Goal: Task Accomplishment & Management: Manage account settings

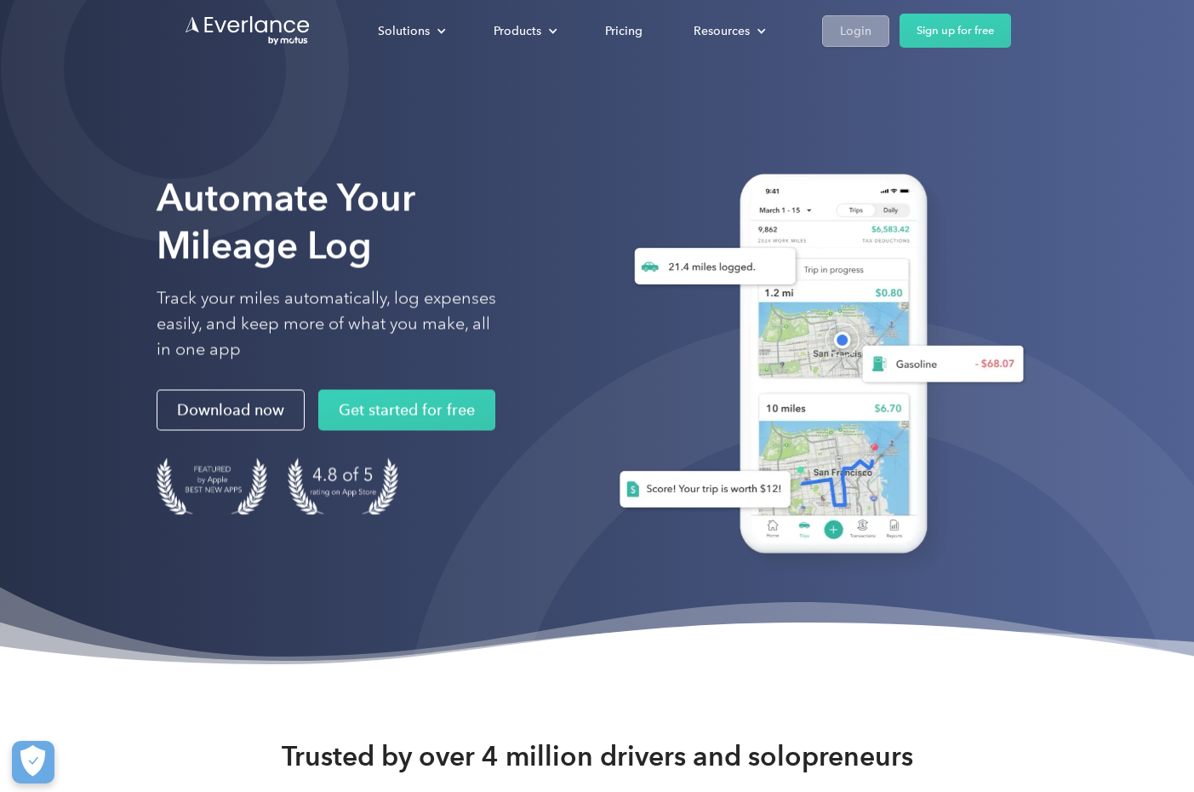
click at [881, 29] on link "Login" at bounding box center [855, 30] width 67 height 31
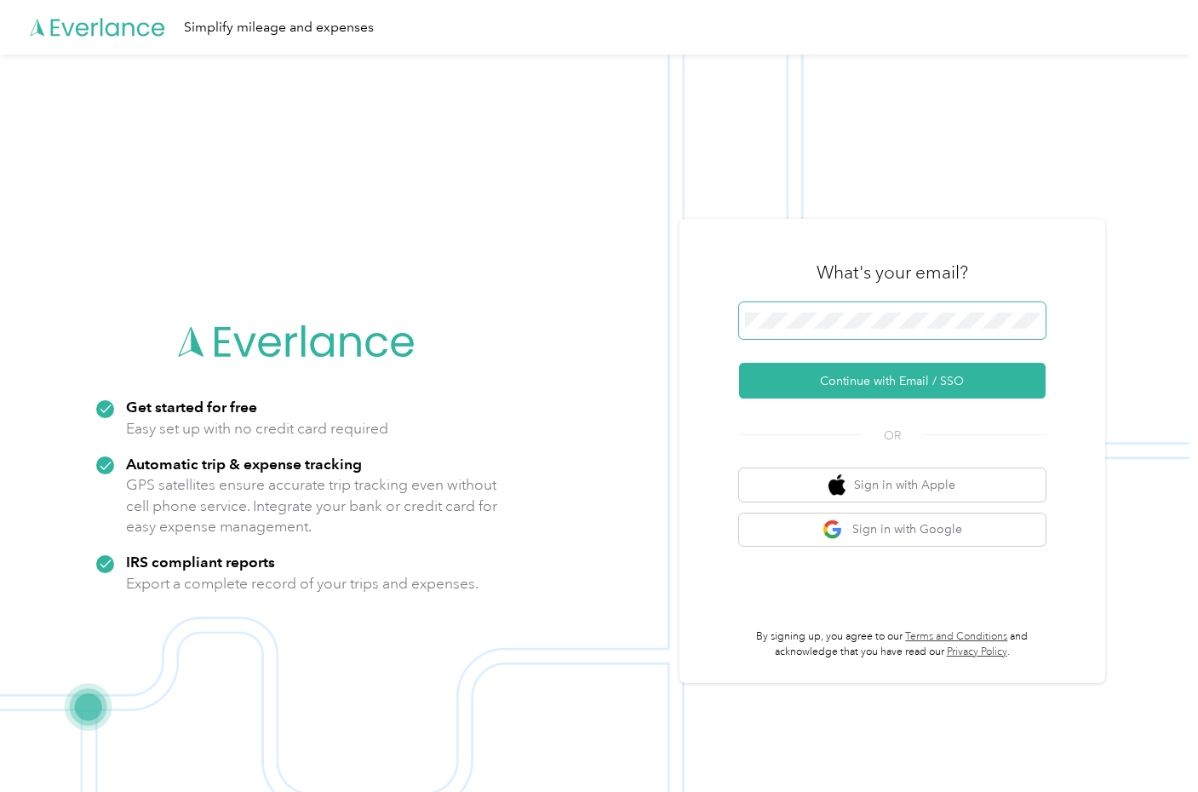
click at [812, 312] on span at bounding box center [892, 320] width 306 height 37
click at [891, 386] on button "Continue with Email / SSO" at bounding box center [892, 381] width 306 height 36
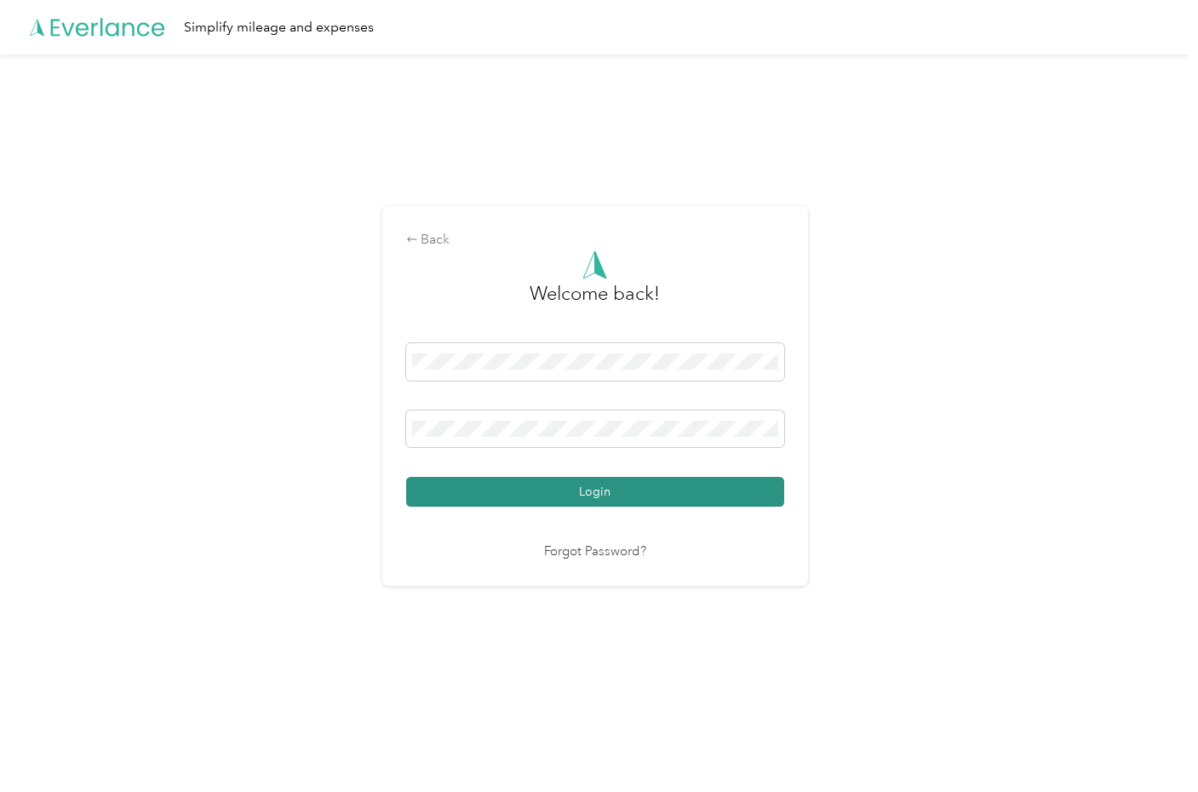
click at [616, 494] on button "Login" at bounding box center [595, 492] width 378 height 30
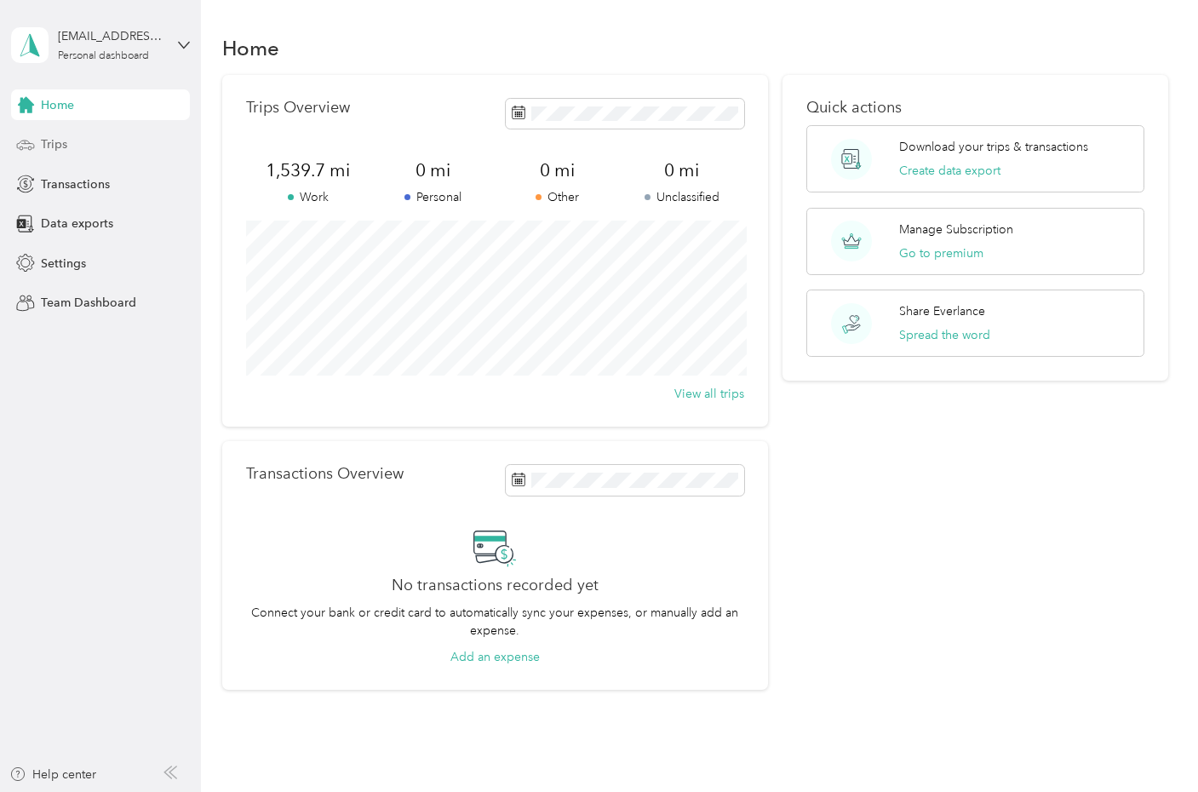
click at [54, 137] on div "Trips" at bounding box center [100, 144] width 179 height 31
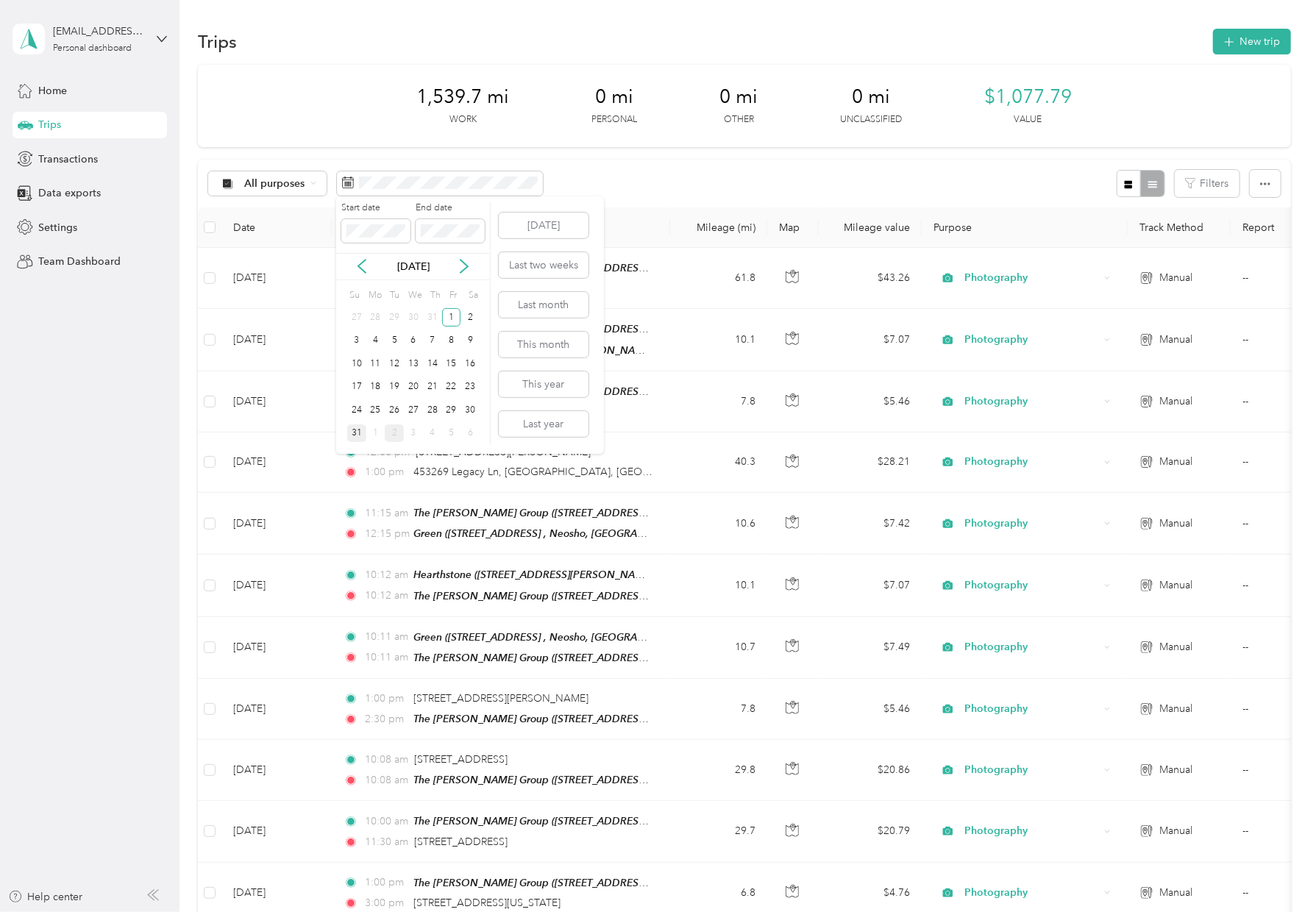
click at [352, 430] on div "31" at bounding box center [357, 433] width 19 height 18
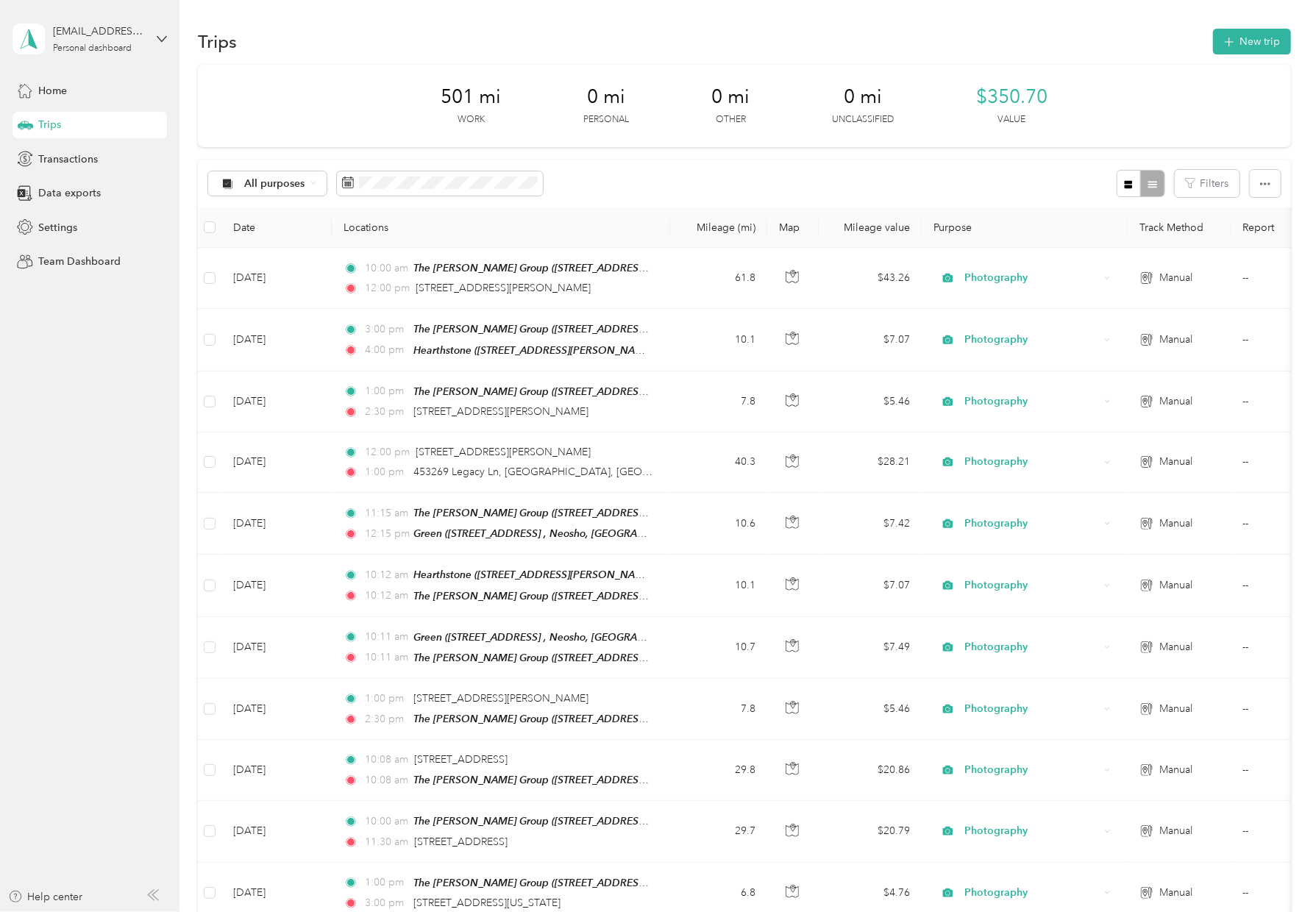
click at [216, 233] on th at bounding box center [209, 227] width 23 height 41
click at [212, 228] on span at bounding box center [210, 227] width 12 height 12
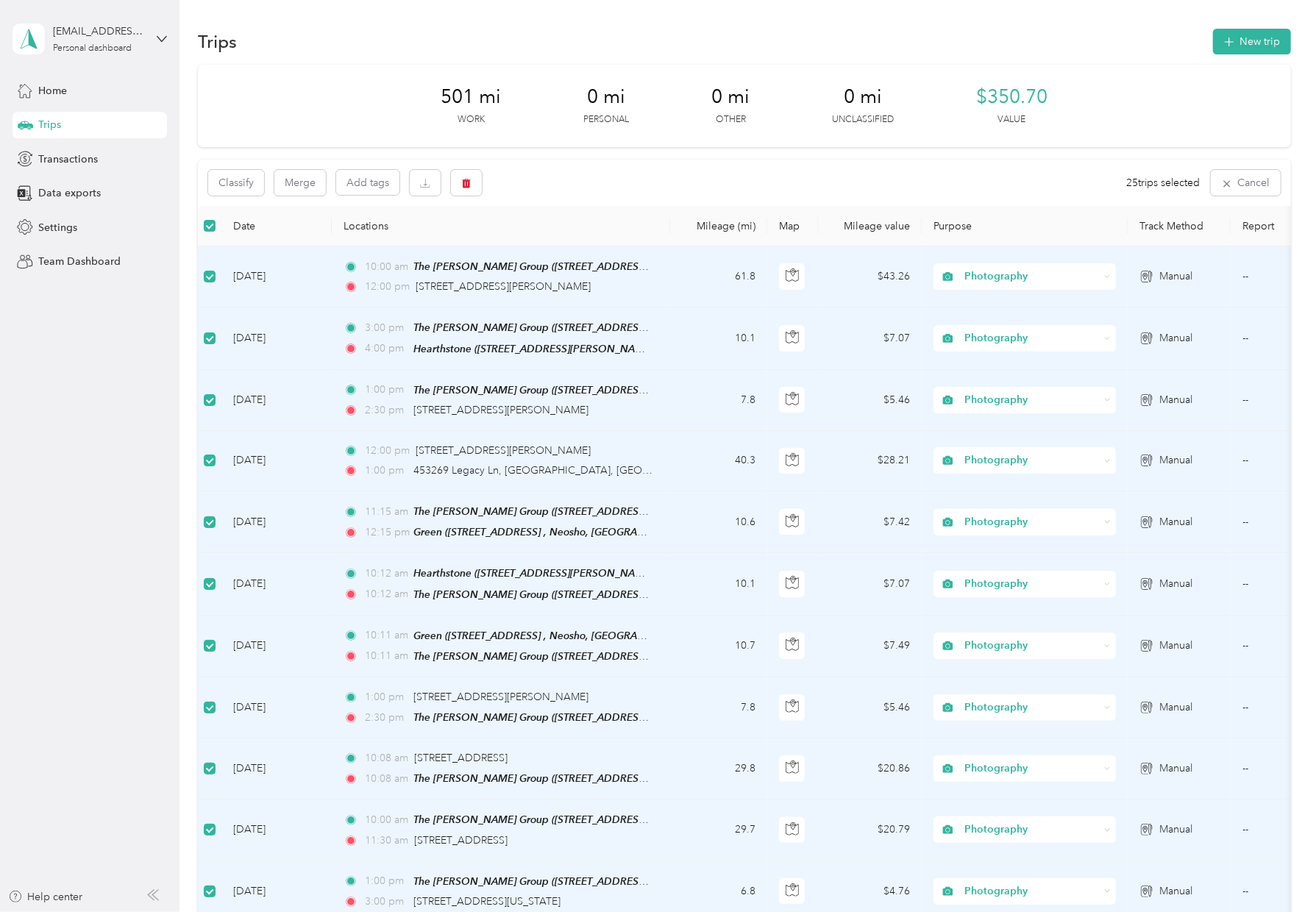
click at [212, 227] on span at bounding box center [210, 226] width 12 height 12
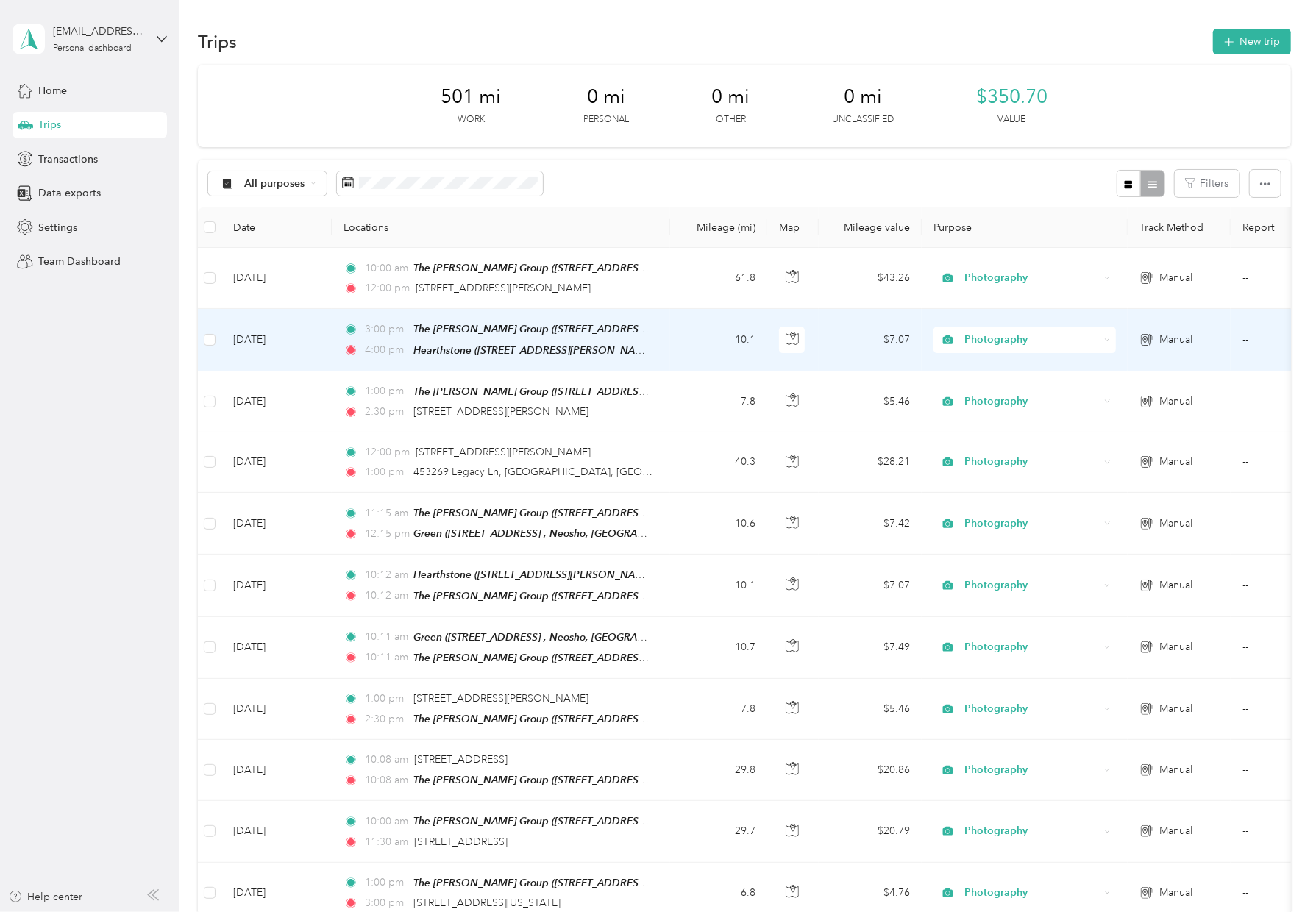
scroll to position [3, 0]
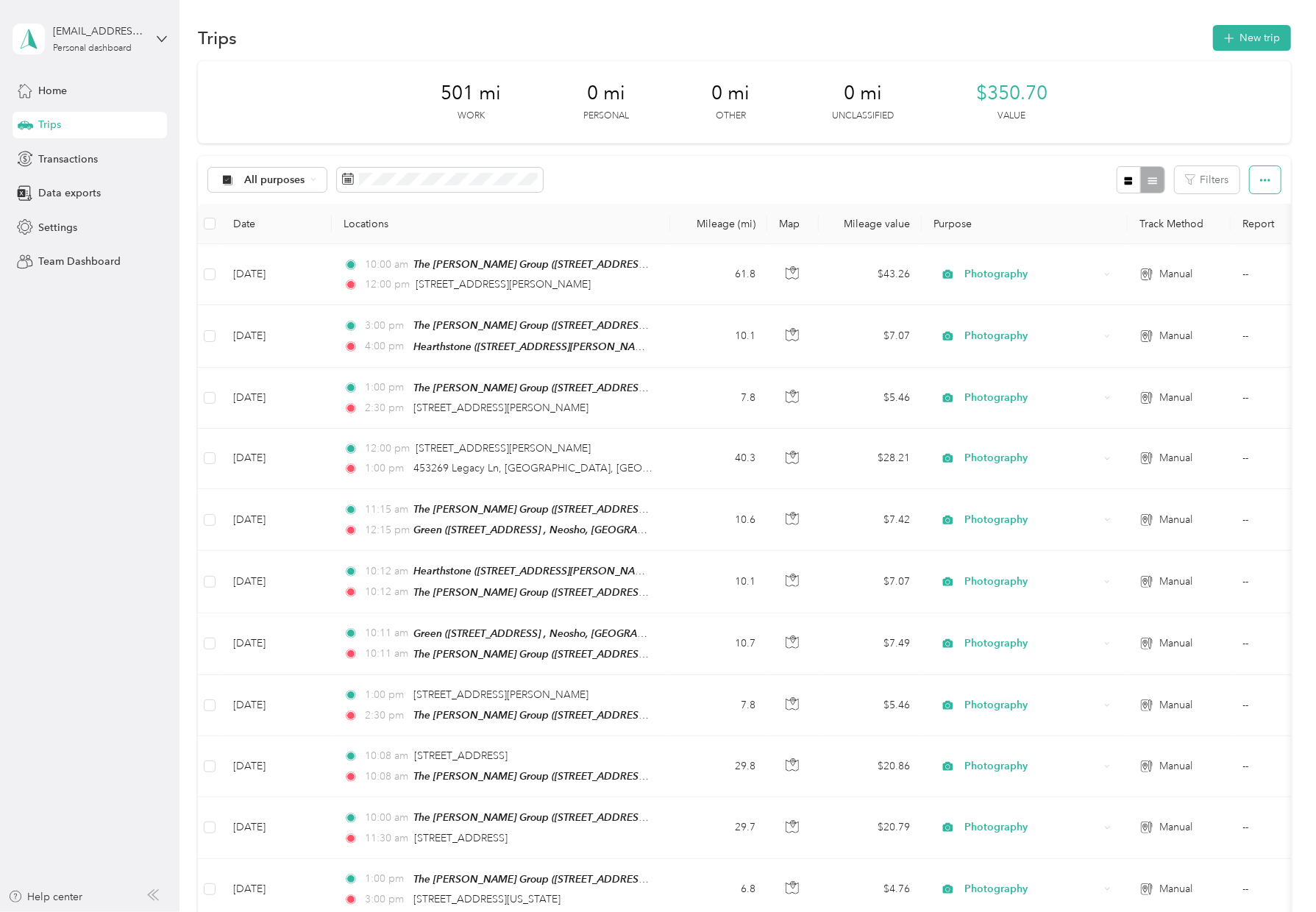
click at [1034, 188] on button "button" at bounding box center [1265, 179] width 31 height 27
click at [1019, 165] on div "All purposes Filters" at bounding box center [744, 179] width 1093 height 48
click at [1016, 201] on div "All purposes Filters" at bounding box center [744, 179] width 1093 height 48
click at [769, 186] on div "All purposes Filters" at bounding box center [744, 179] width 1093 height 48
click at [1034, 199] on div "All purposes Filters" at bounding box center [744, 179] width 1093 height 48
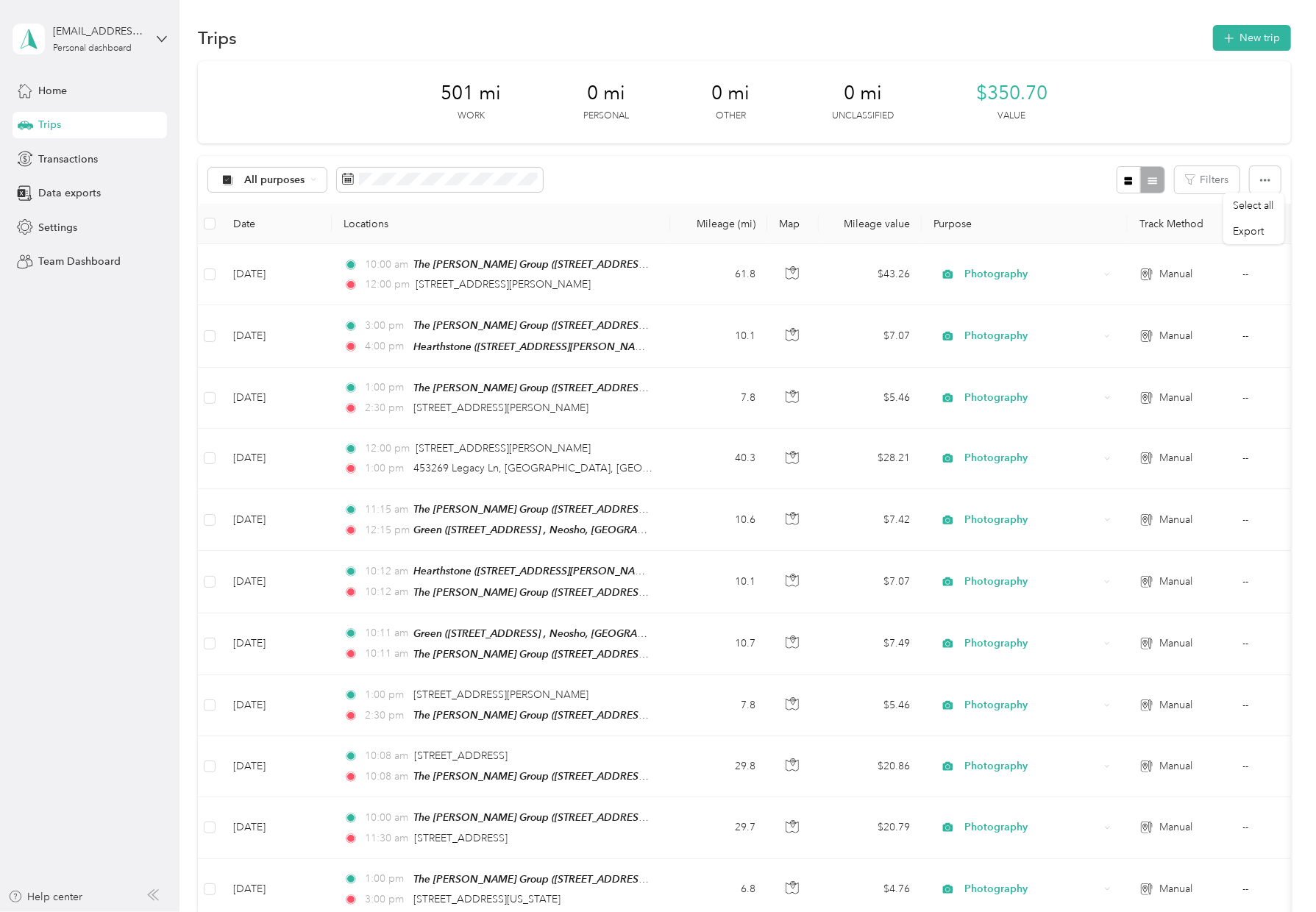
click at [1034, 199] on div "All purposes Filters" at bounding box center [744, 179] width 1093 height 48
click at [1034, 206] on th "Purpose" at bounding box center [1025, 224] width 206 height 41
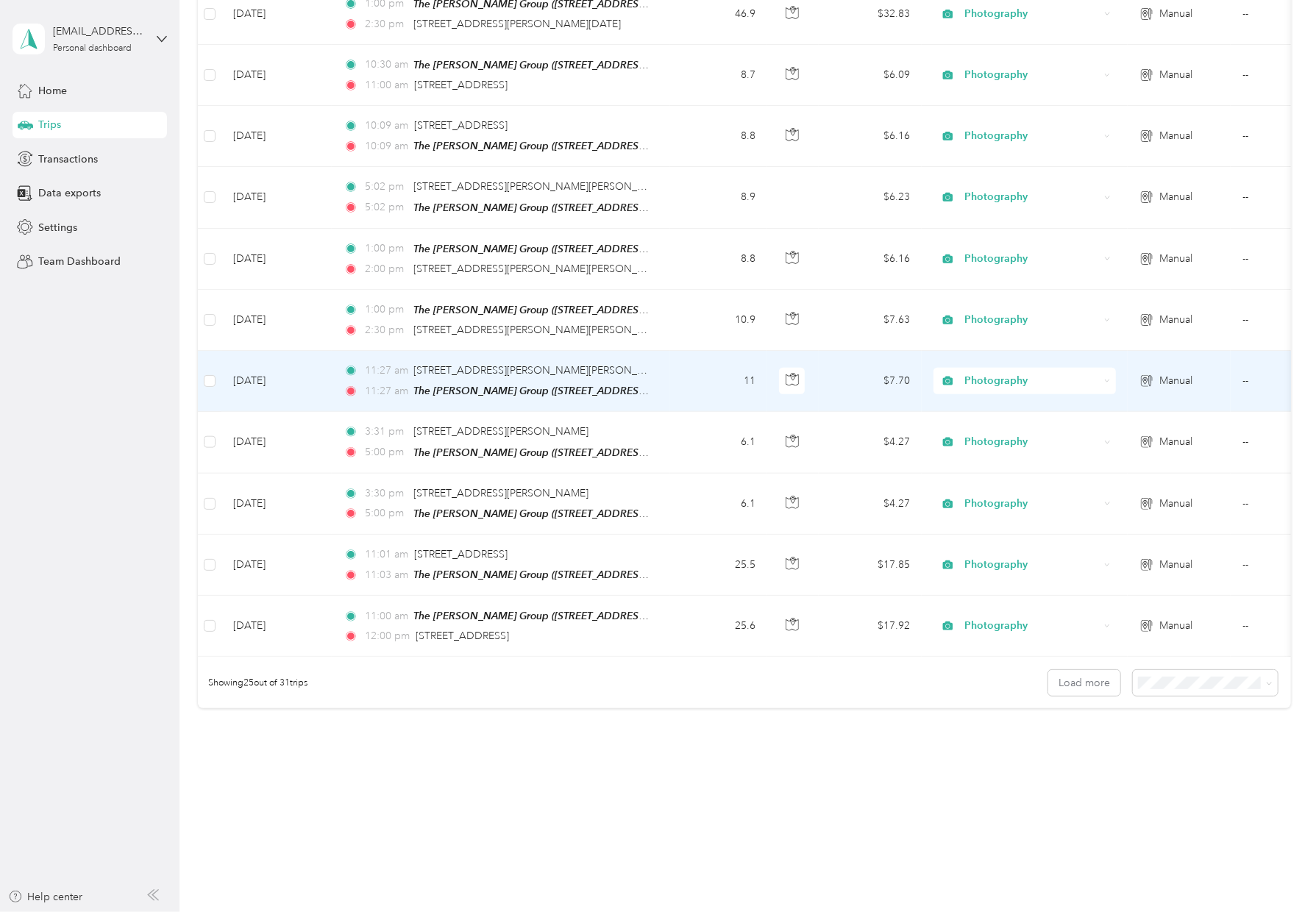
scroll to position [3341, 0]
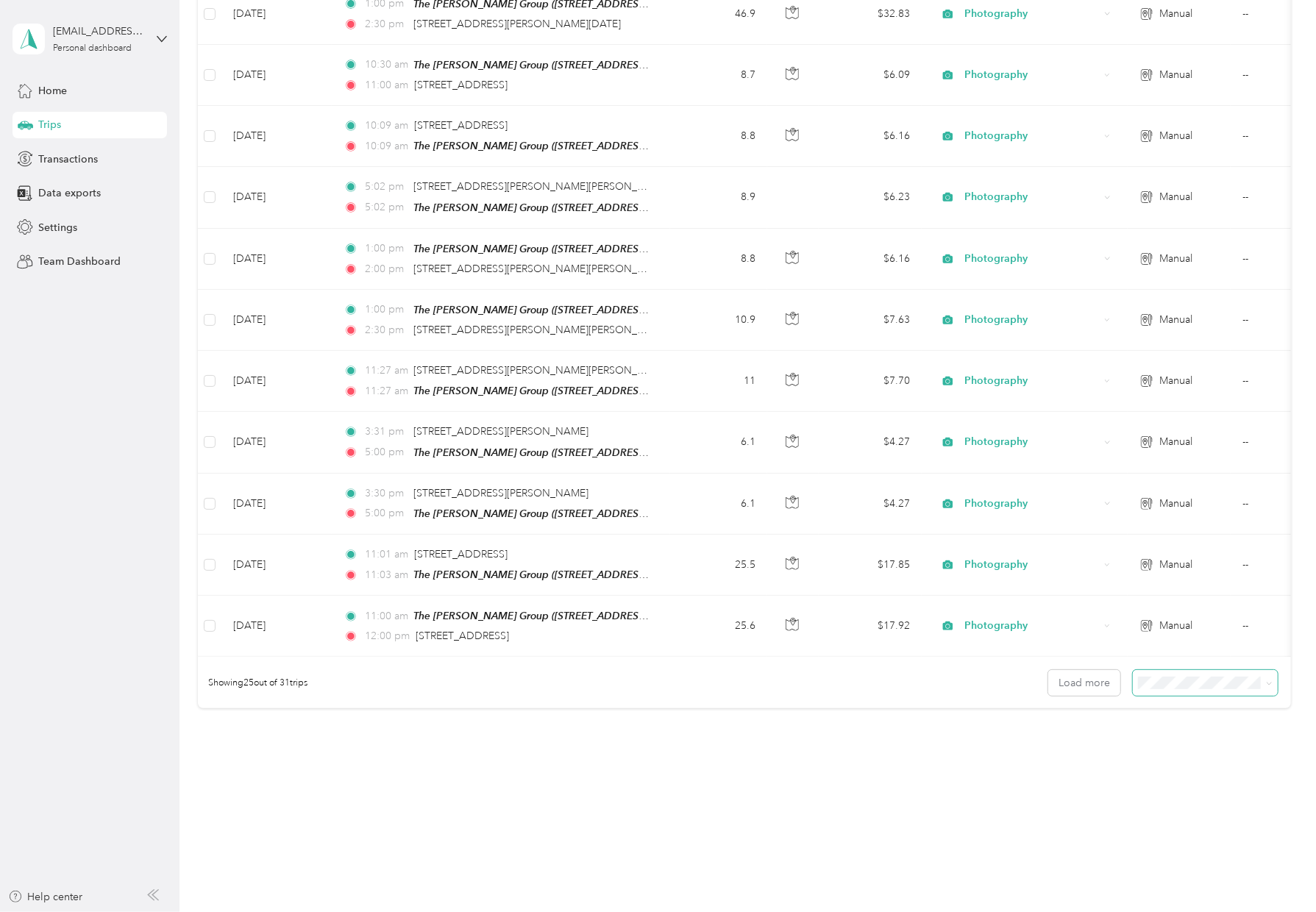
click at [1034, 670] on span at bounding box center [1205, 683] width 145 height 26
click at [1034, 675] on span at bounding box center [1267, 683] width 12 height 16
click at [1034, 680] on icon at bounding box center [1269, 684] width 7 height 7
click at [1034, 684] on li "50 per load" at bounding box center [1211, 737] width 145 height 26
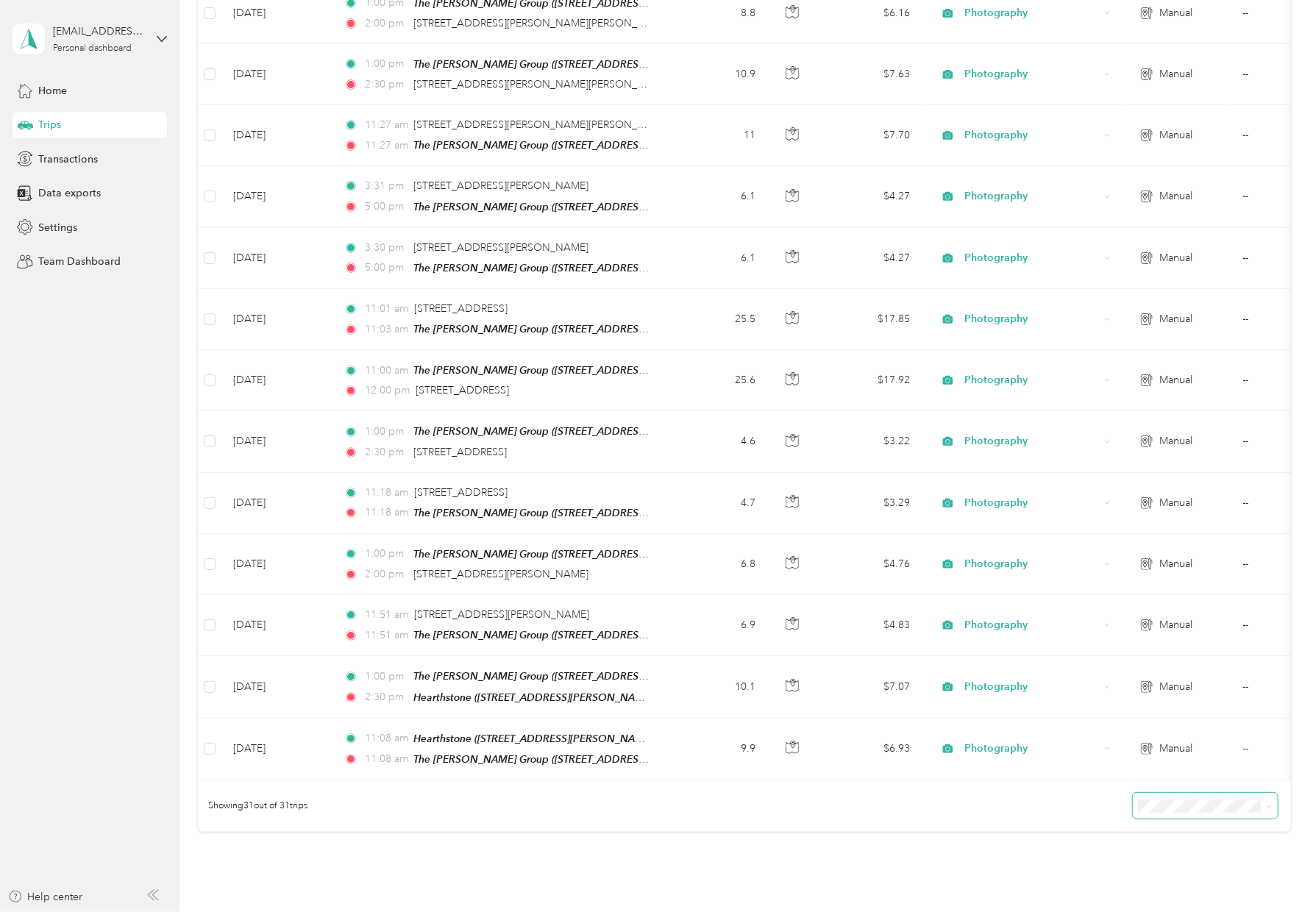
scroll to position [1299, 0]
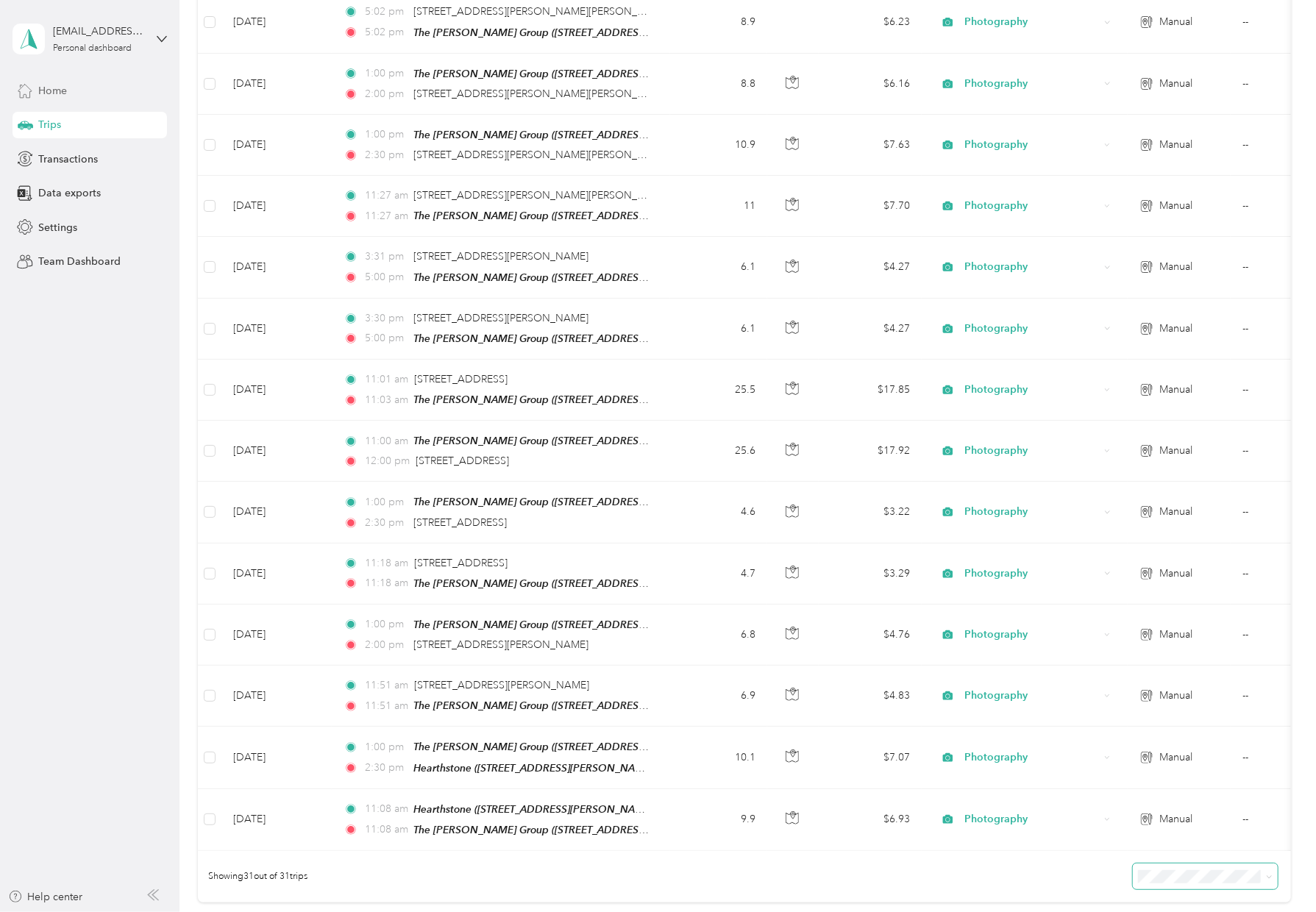
click at [86, 99] on div "Home" at bounding box center [89, 90] width 155 height 27
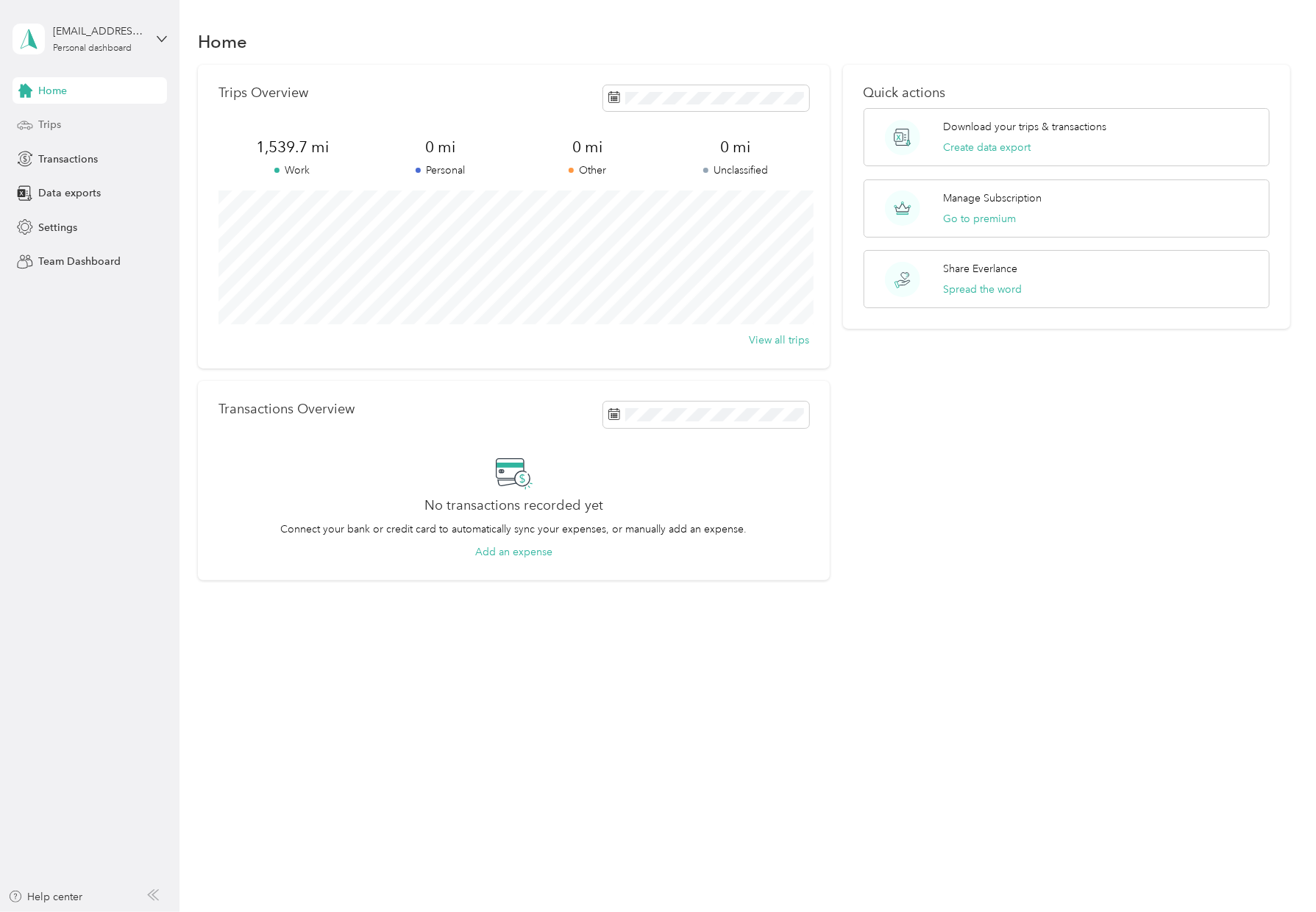
click at [86, 118] on div "Trips" at bounding box center [89, 124] width 155 height 27
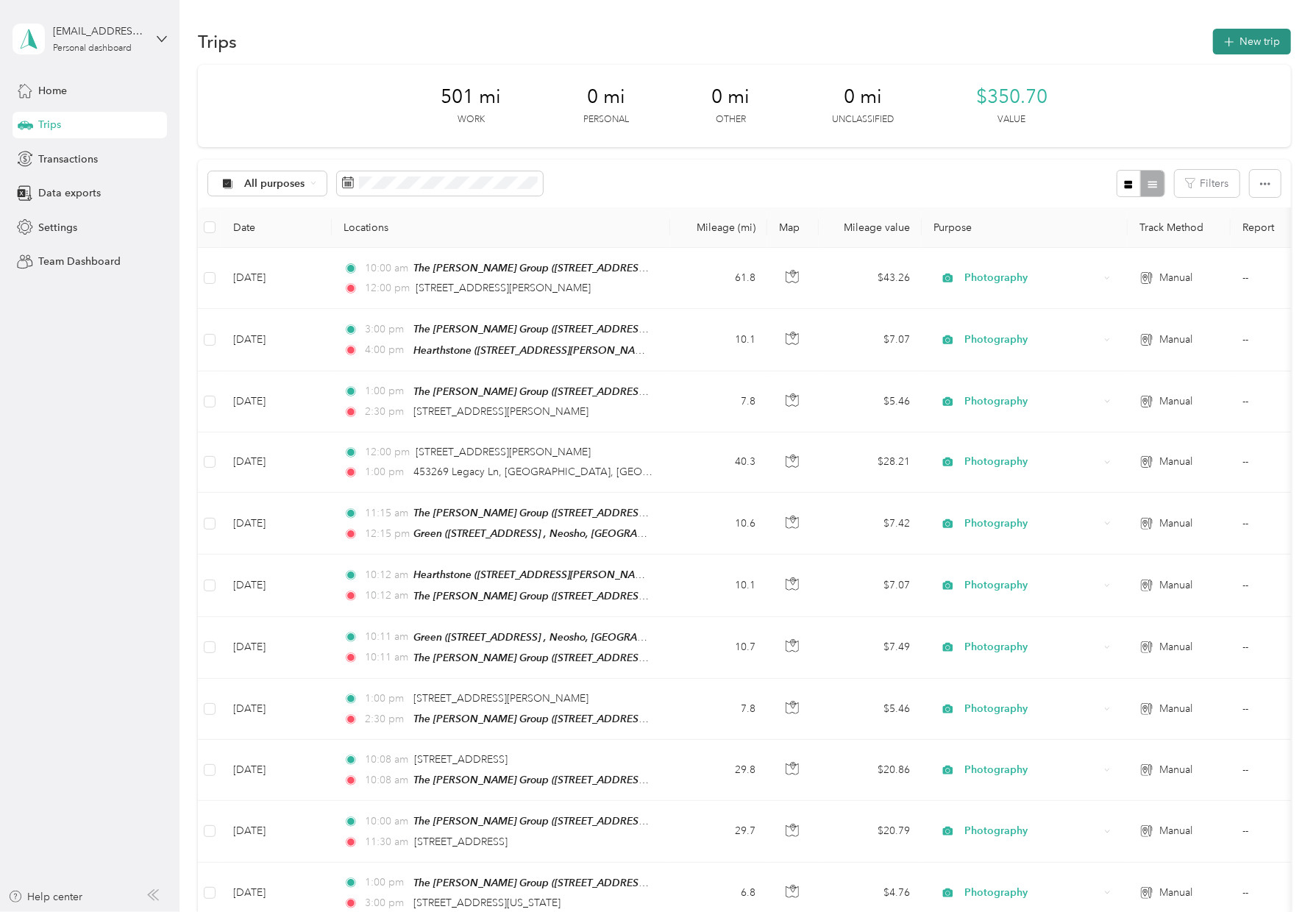
click at [1034, 42] on button "New trip" at bounding box center [1252, 41] width 78 height 26
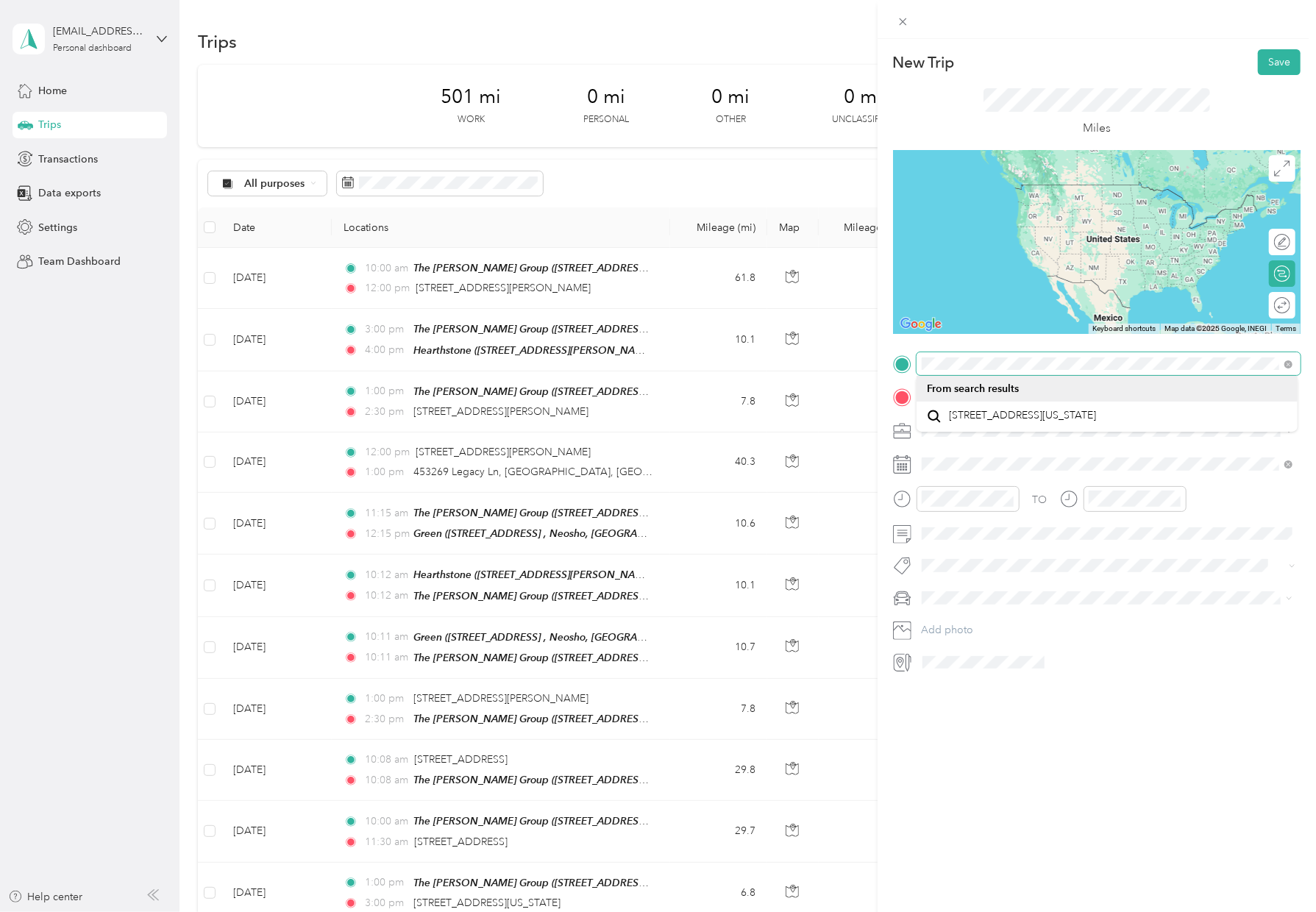
click at [882, 360] on form "New Trip Save This trip cannot be edited because it is either under review, app…" at bounding box center [1096, 361] width 438 height 625
click at [457, 557] on div "New Trip Save This trip cannot be edited because it is either under review, app…" at bounding box center [658, 456] width 1316 height 912
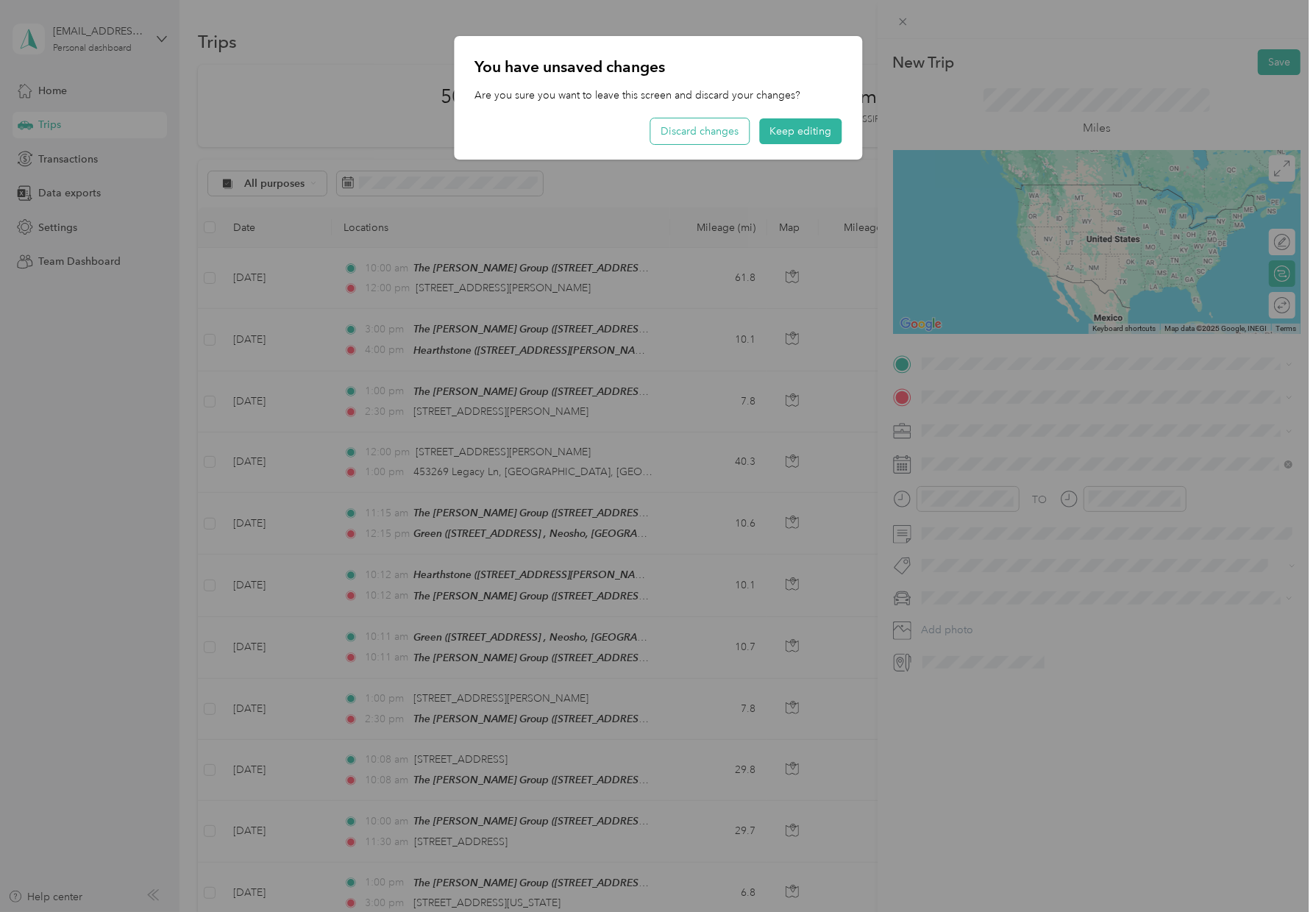
click at [728, 131] on button "Discard changes" at bounding box center [699, 131] width 99 height 26
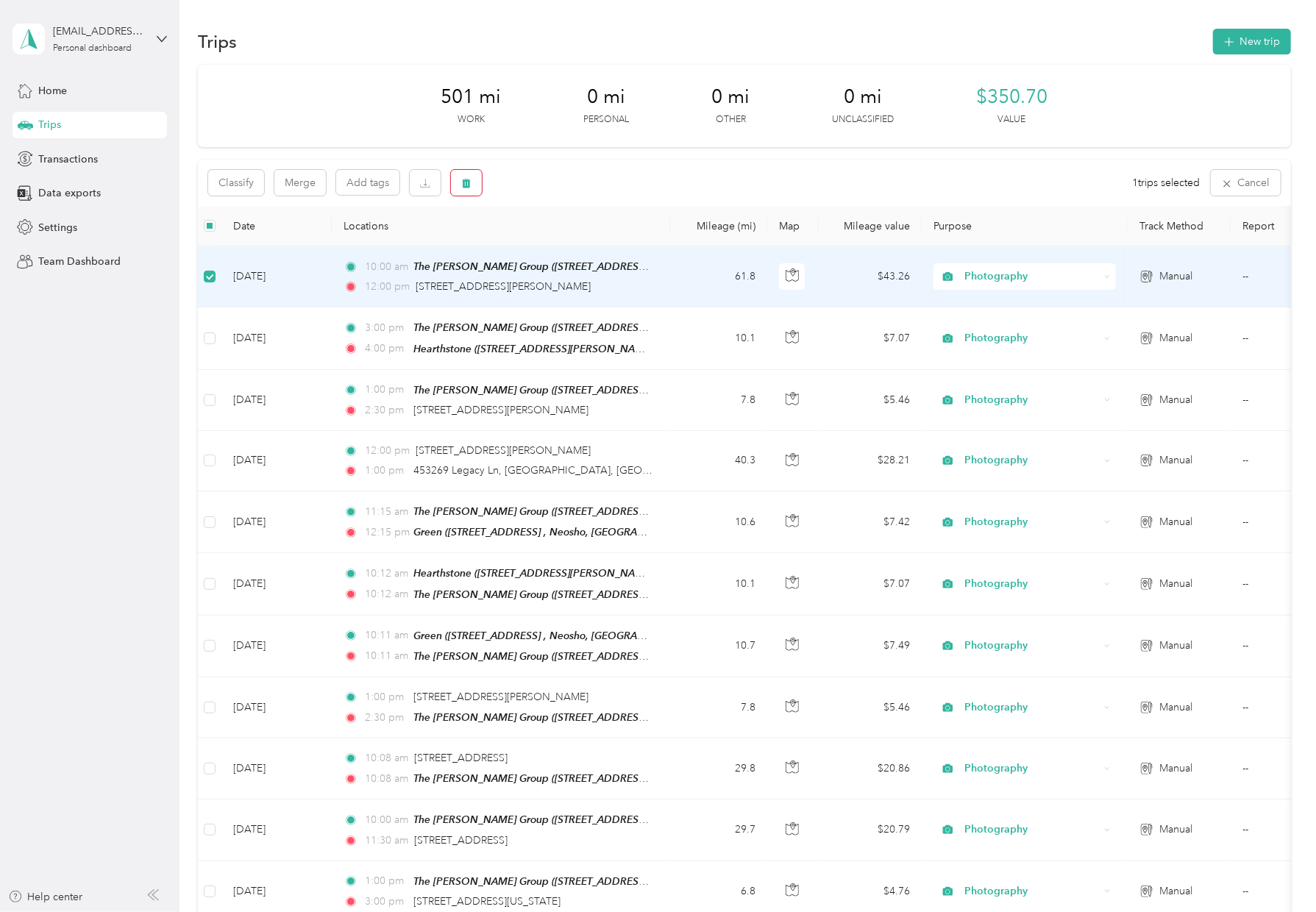
click at [462, 186] on icon "button" at bounding box center [467, 183] width 10 height 10
click at [575, 239] on button "Yes" at bounding box center [575, 241] width 29 height 23
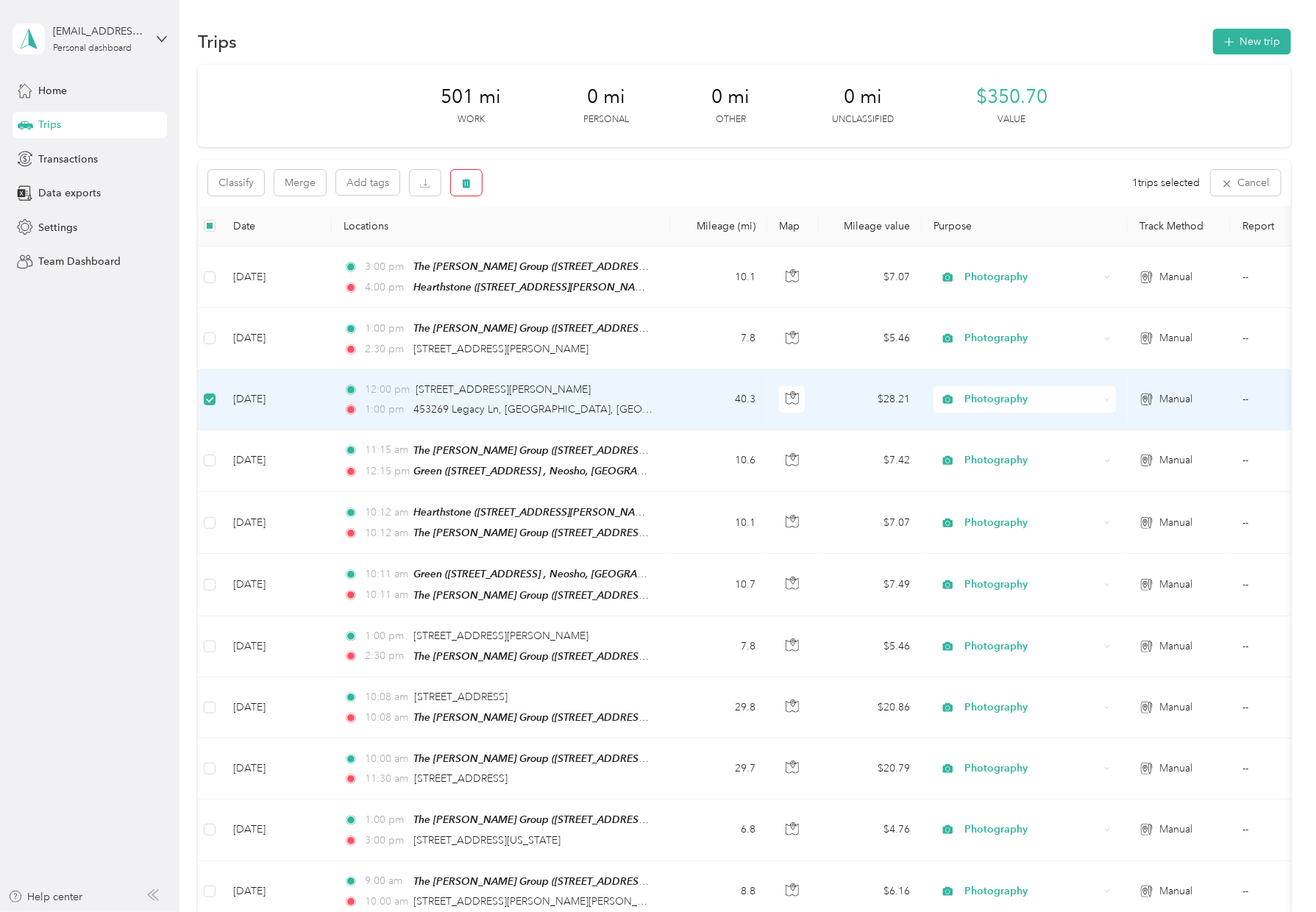
click at [457, 186] on button "button" at bounding box center [467, 183] width 31 height 26
click at [575, 245] on button "Yes" at bounding box center [575, 241] width 29 height 23
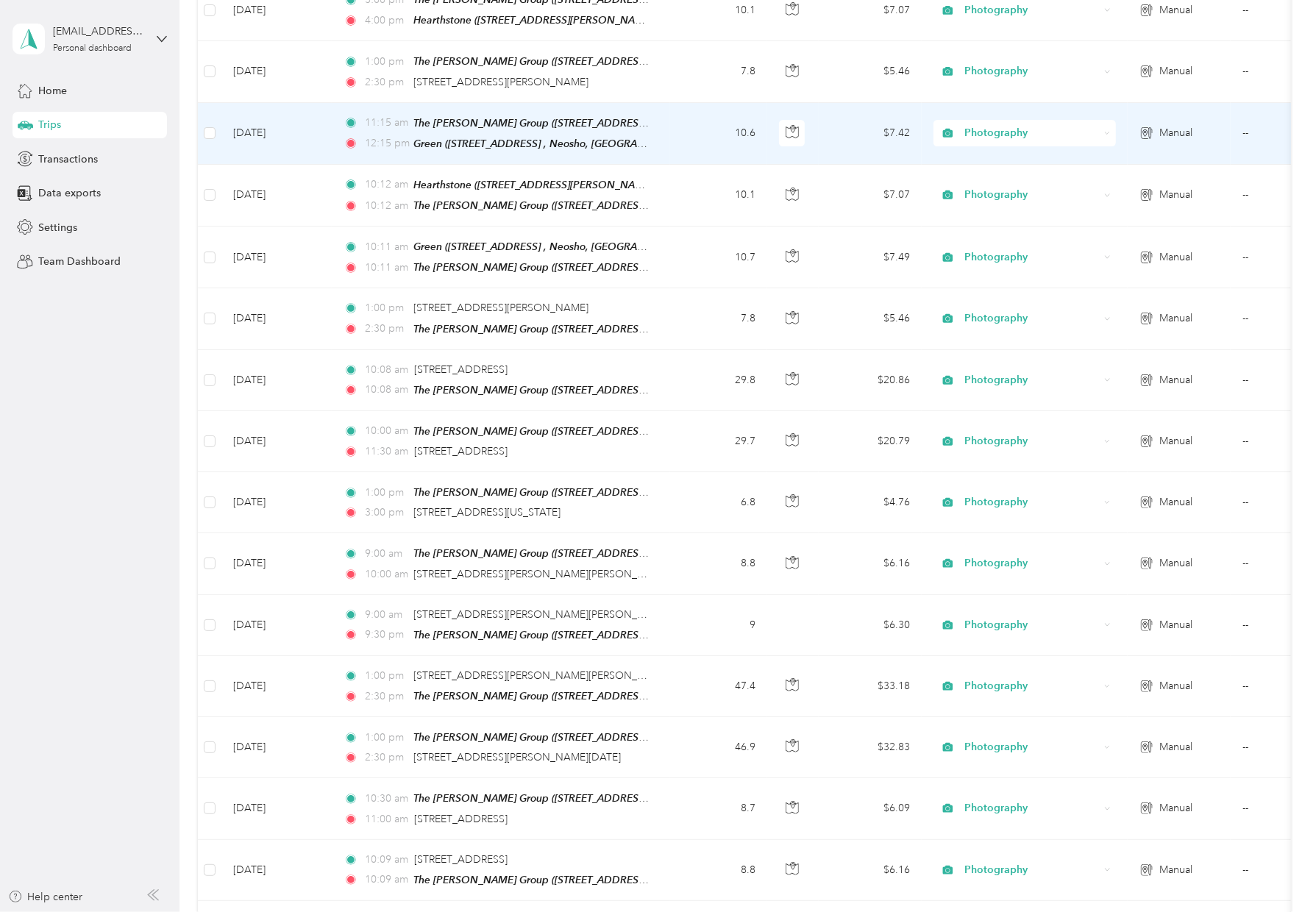
scroll to position [275, 0]
